Goal: Obtain resource: Download file/media

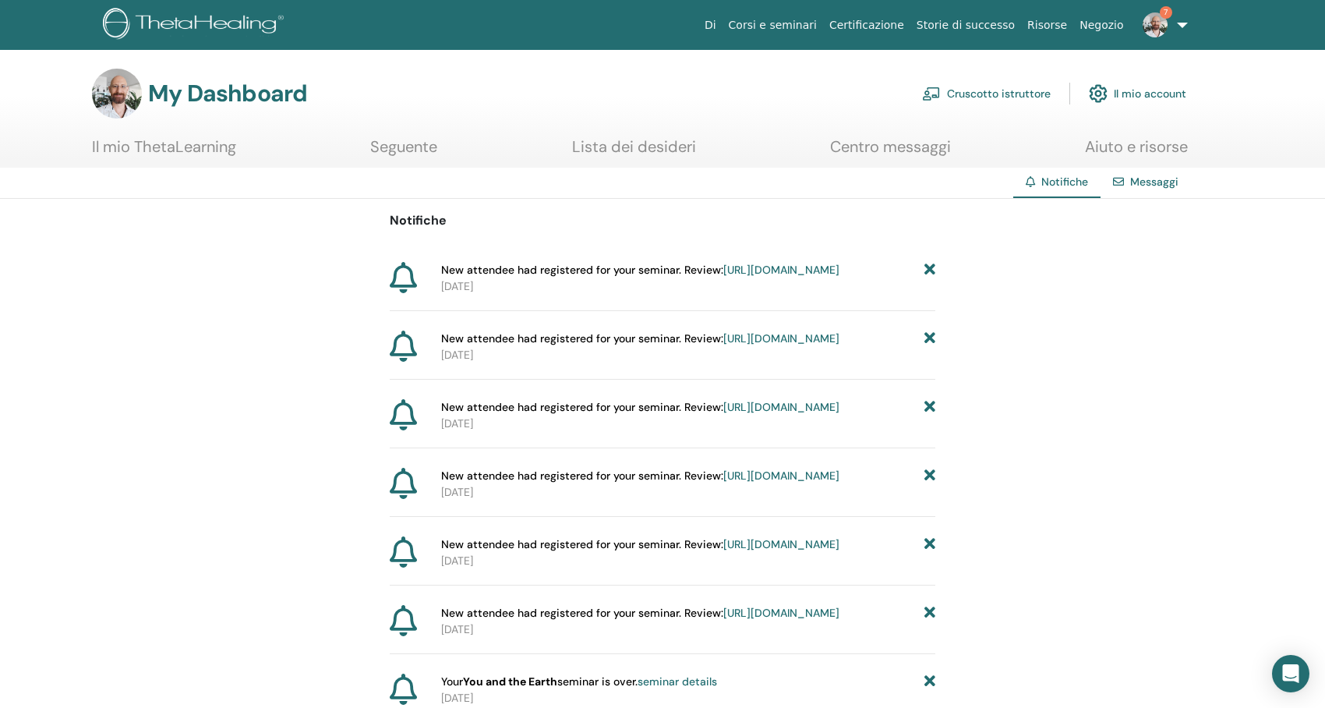
click at [1033, 85] on link "Cruscotto istruttore" at bounding box center [986, 93] width 129 height 34
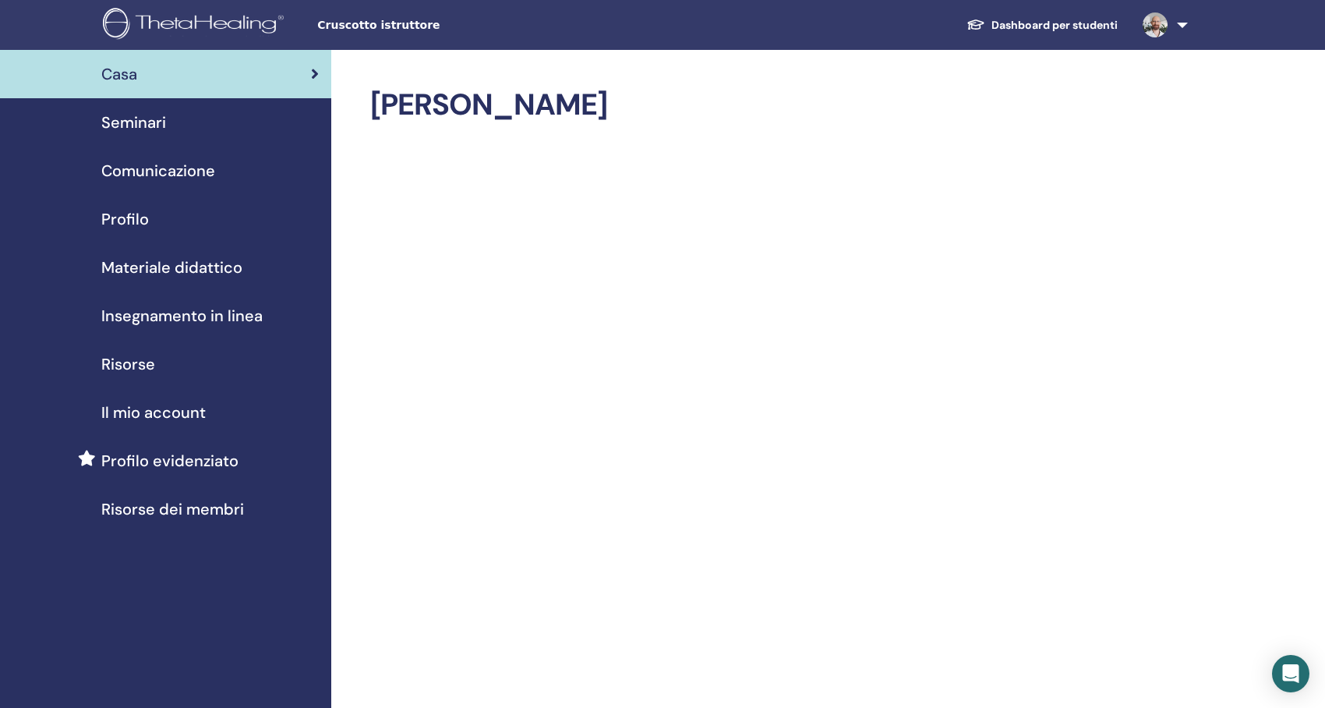
click at [168, 130] on div "Seminari" at bounding box center [165, 122] width 306 height 23
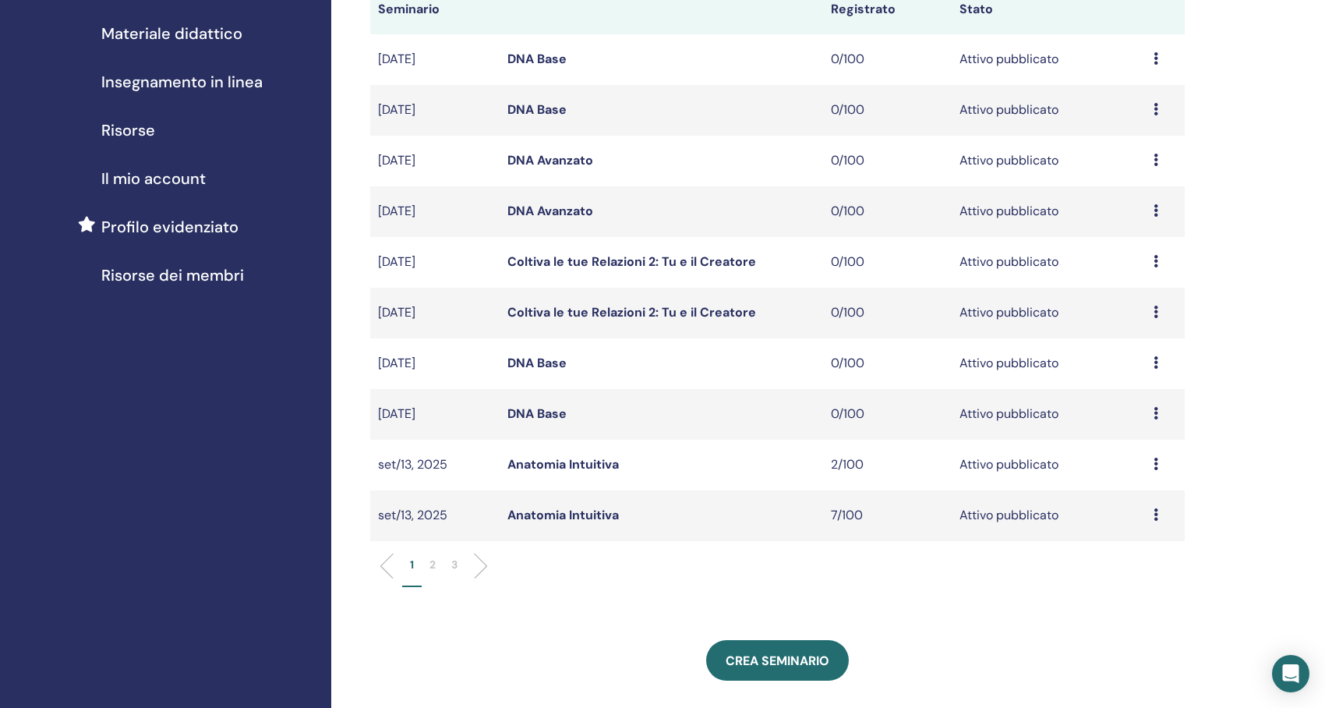
scroll to position [78, 0]
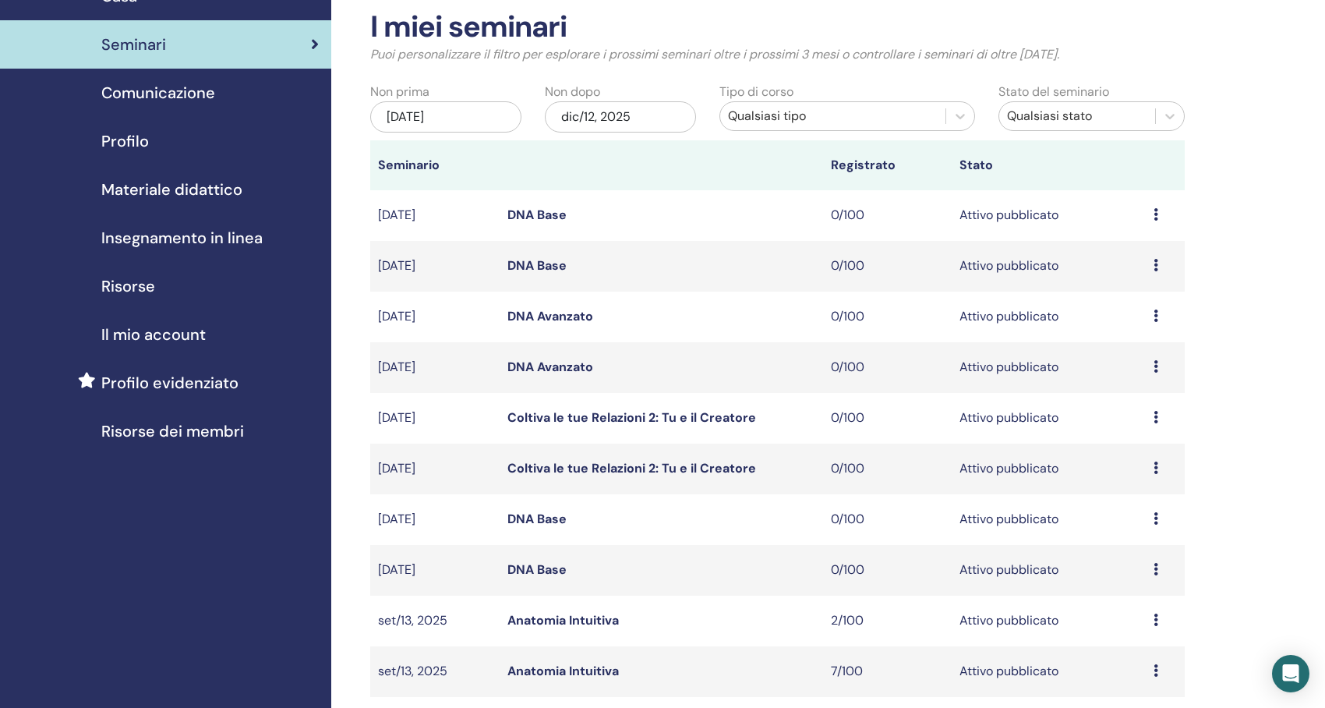
click at [226, 195] on span "Materiale didattico" at bounding box center [171, 189] width 141 height 23
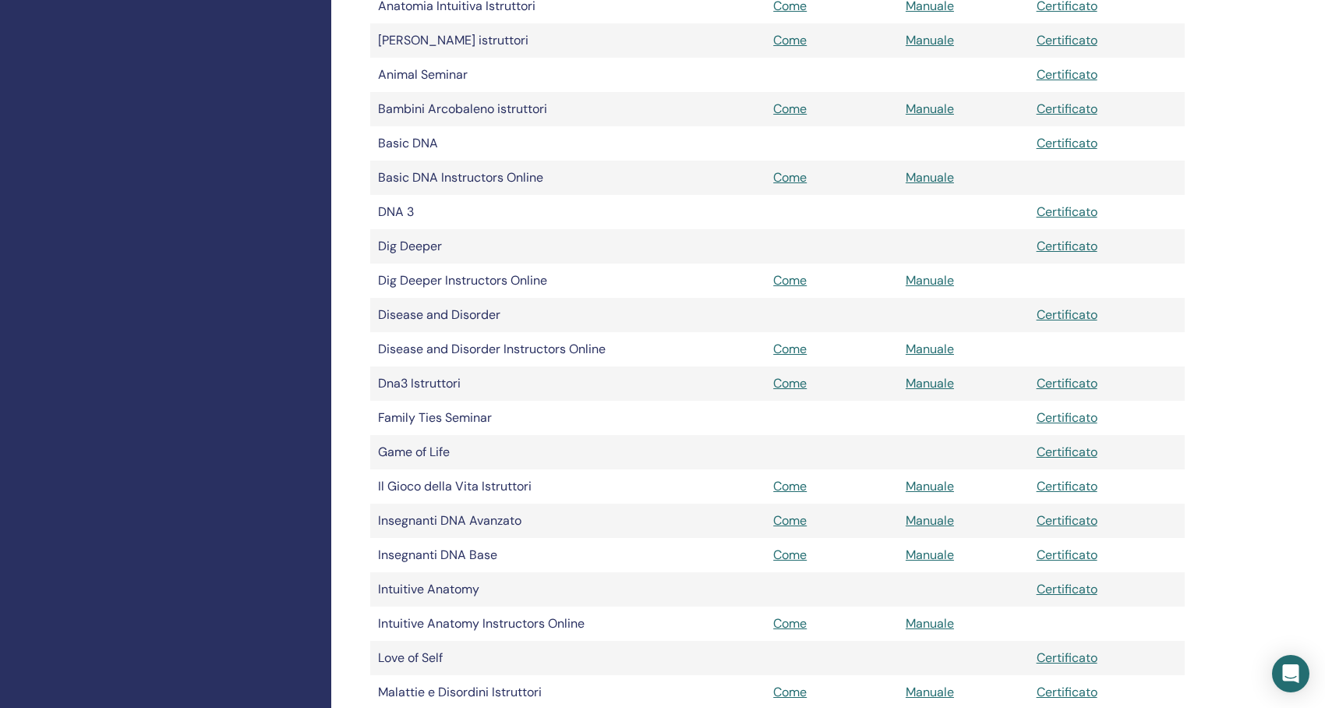
scroll to position [546, 0]
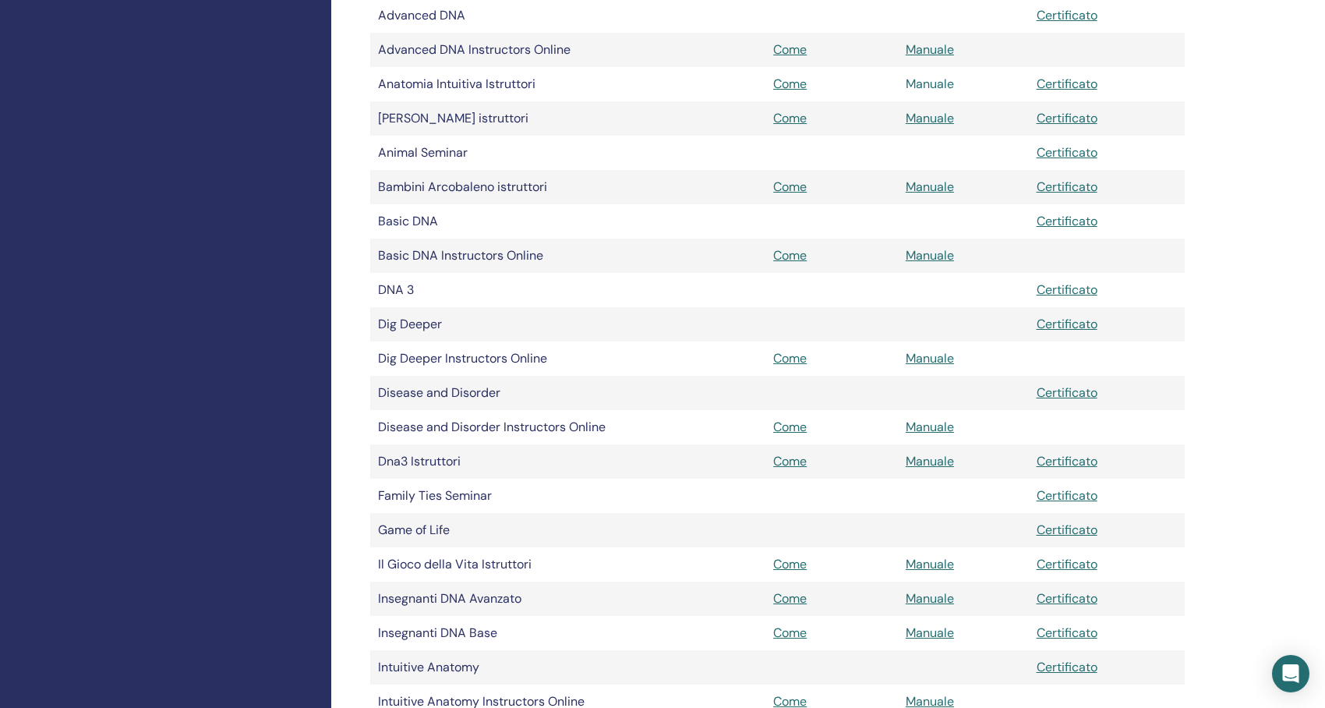
click at [940, 80] on link "Manuale" at bounding box center [930, 84] width 48 height 16
